Goal: Entertainment & Leisure: Consume media (video, audio)

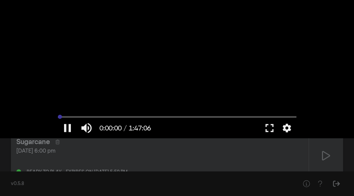
drag, startPoint x: 60, startPoint y: 115, endPoint x: 55, endPoint y: 114, distance: 5.3
click at [58, 114] on input "Seek" at bounding box center [177, 116] width 238 height 4
click at [67, 124] on button "play_arrow" at bounding box center [67, 128] width 19 height 20
click at [270, 129] on button "fullscreen" at bounding box center [269, 128] width 19 height 20
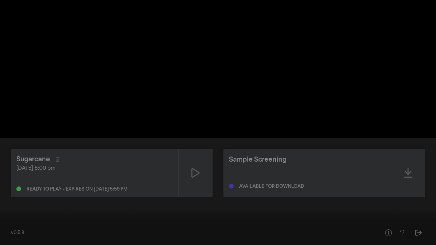
drag, startPoint x: 6, startPoint y: 224, endPoint x: 1, endPoint y: 222, distance: 5.4
click at [3, 195] on input "Seek" at bounding box center [217, 224] width 429 height 4
click at [34, 195] on input "Seek" at bounding box center [217, 224] width 429 height 4
click at [44, 195] on input "Seek" at bounding box center [217, 224] width 429 height 4
click at [75, 195] on input "Seek" at bounding box center [217, 224] width 429 height 4
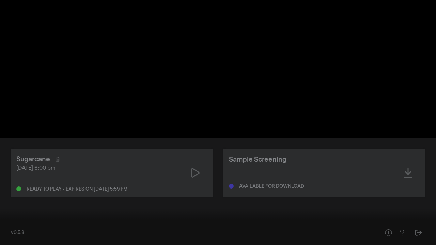
drag, startPoint x: 77, startPoint y: 224, endPoint x: 0, endPoint y: 214, distance: 77.6
click at [3, 195] on input "Seek" at bounding box center [217, 224] width 429 height 4
click at [11, 195] on button "pause" at bounding box center [12, 235] width 19 height 20
drag, startPoint x: 6, startPoint y: 223, endPoint x: 0, endPoint y: 221, distance: 6.4
click at [3, 195] on input "Seek" at bounding box center [217, 224] width 429 height 4
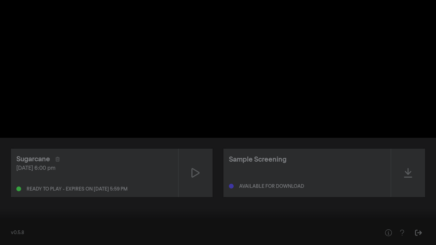
click at [12, 195] on button "play_arrow" at bounding box center [12, 235] width 19 height 20
click at [354, 195] on button "settings" at bounding box center [423, 235] width 16 height 20
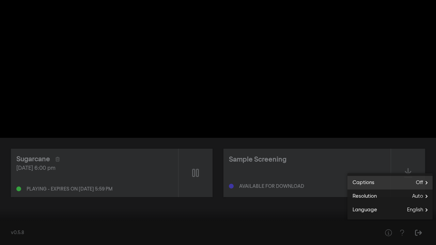
click at [354, 183] on span "Off" at bounding box center [424, 183] width 17 height 10
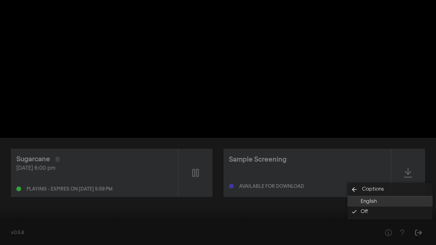
click at [354, 195] on span "English" at bounding box center [369, 202] width 16 height 8
type input "1941.000248"
